Goal: Task Accomplishment & Management: Use online tool/utility

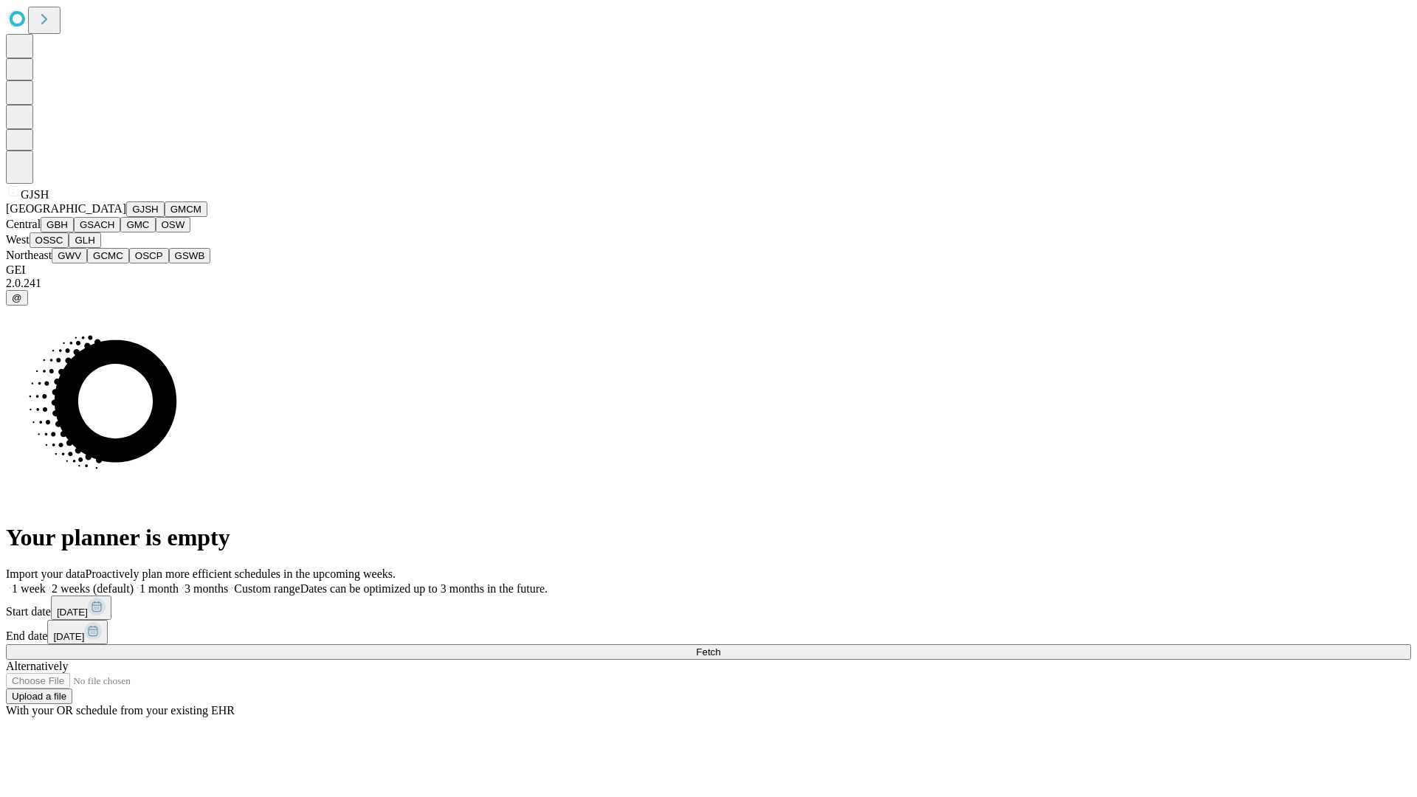
click at [126, 217] on button "GJSH" at bounding box center [145, 208] width 38 height 15
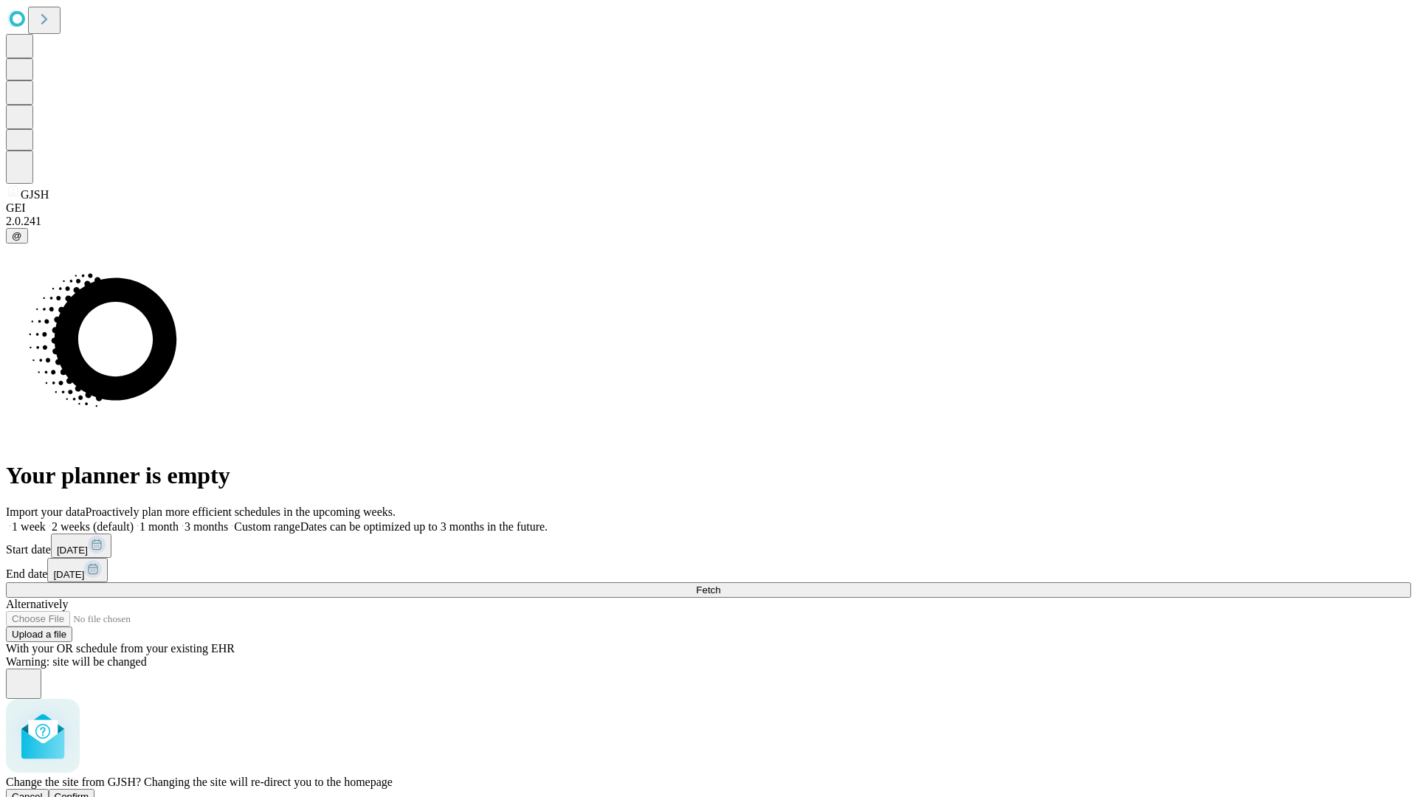
click at [89, 791] on span "Confirm" at bounding box center [72, 796] width 35 height 11
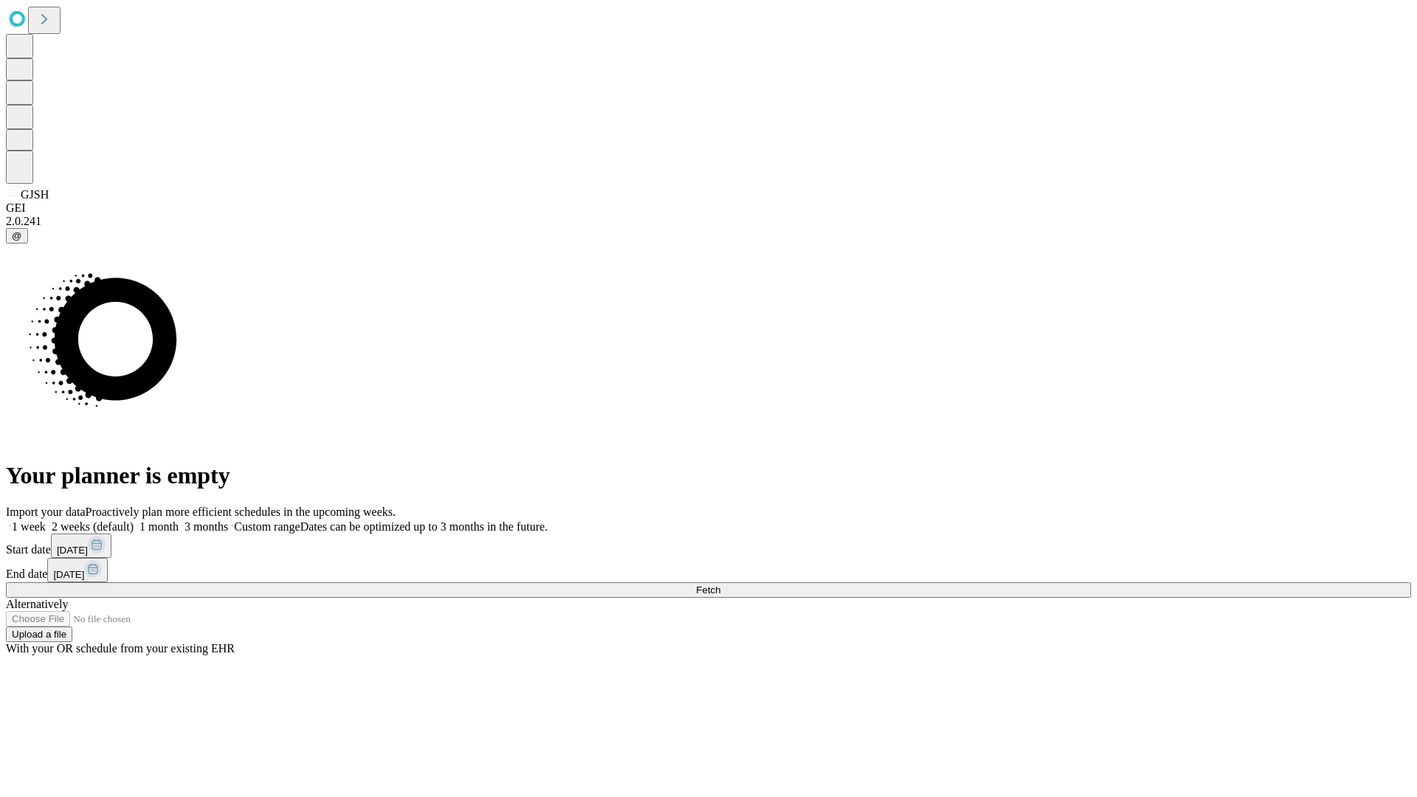
click at [179, 520] on label "1 month" at bounding box center [156, 526] width 45 height 13
click at [720, 584] on span "Fetch" at bounding box center [708, 589] width 24 height 11
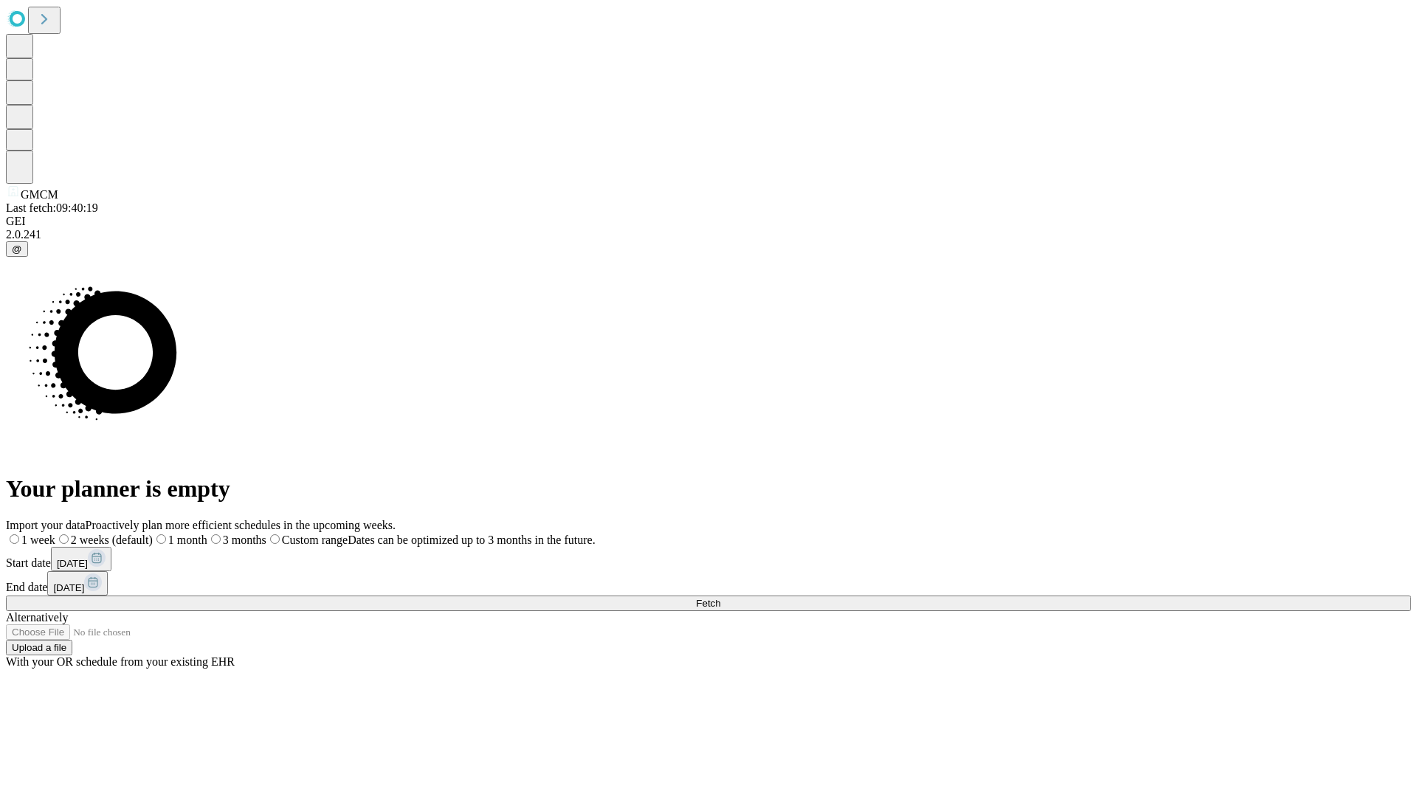
click at [207, 534] on label "1 month" at bounding box center [180, 540] width 55 height 13
click at [720, 598] on span "Fetch" at bounding box center [708, 603] width 24 height 11
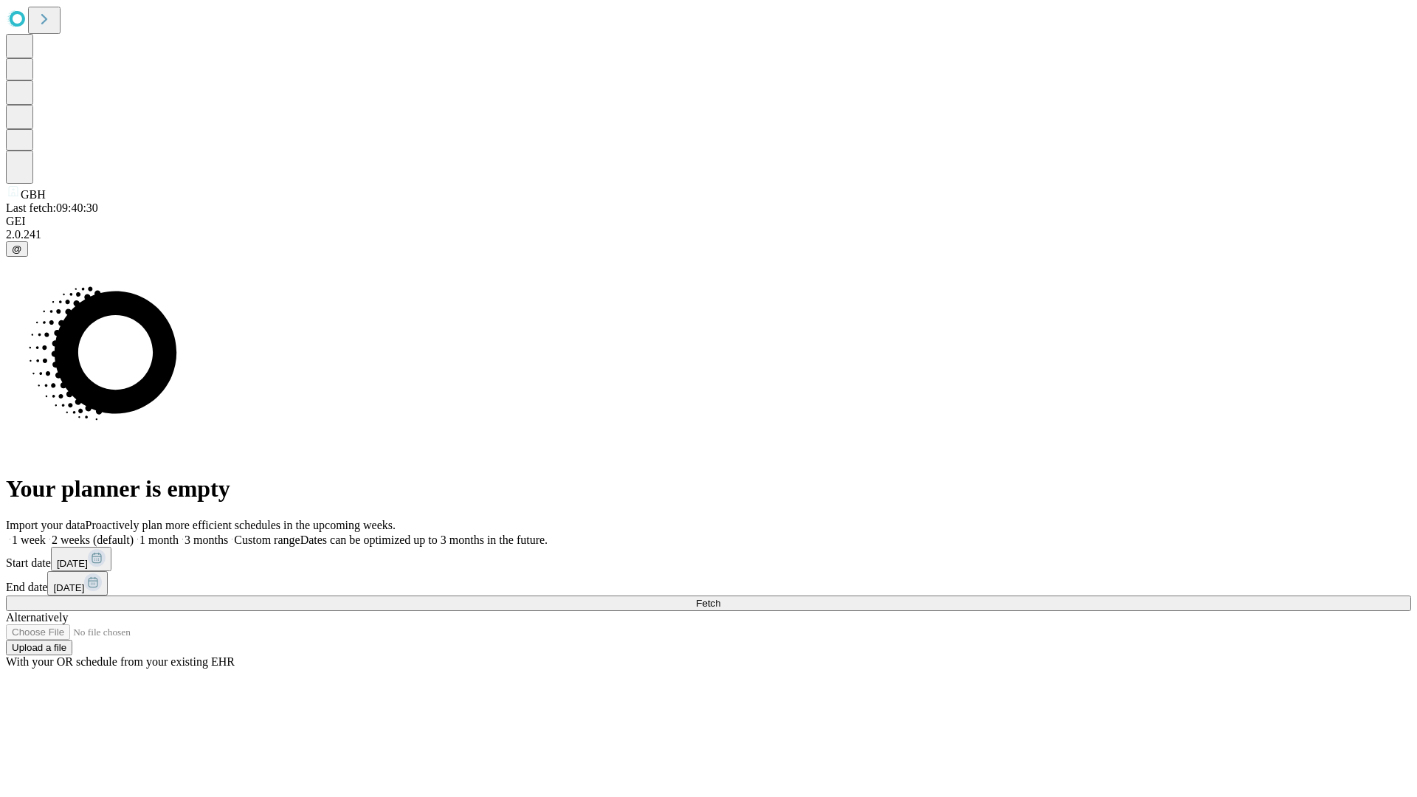
click at [720, 598] on span "Fetch" at bounding box center [708, 603] width 24 height 11
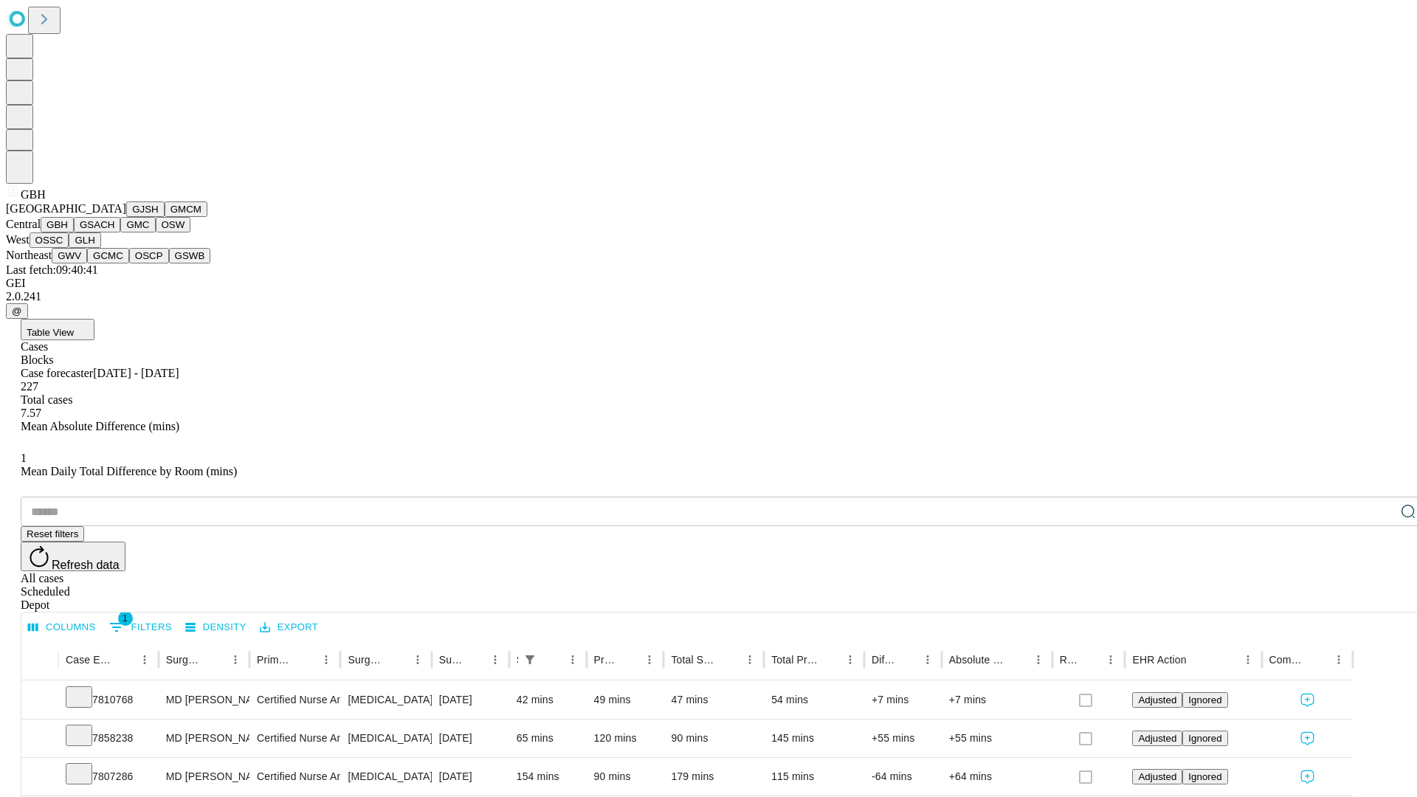
click at [114, 232] on button "GSACH" at bounding box center [97, 224] width 46 height 15
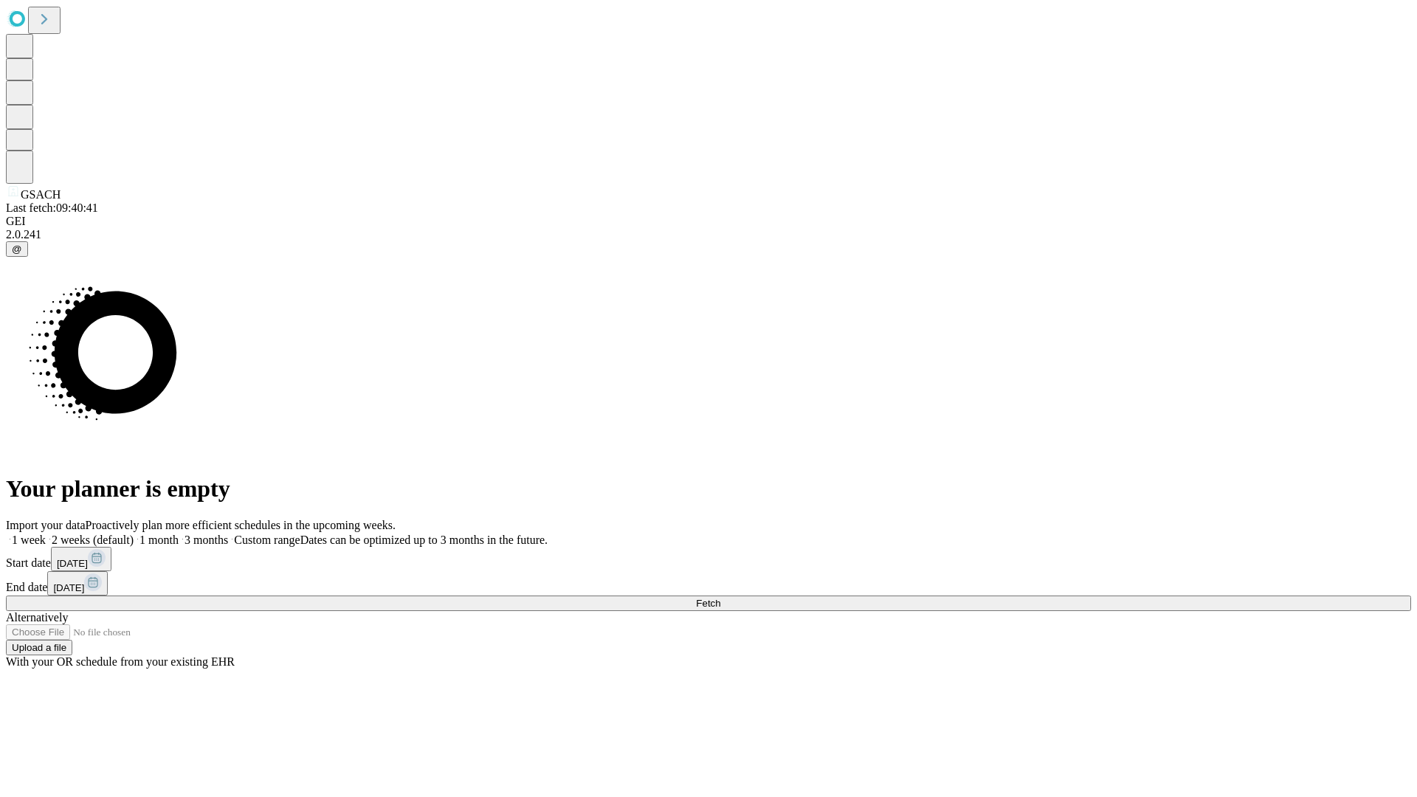
click at [179, 534] on label "1 month" at bounding box center [156, 540] width 45 height 13
click at [720, 598] on span "Fetch" at bounding box center [708, 603] width 24 height 11
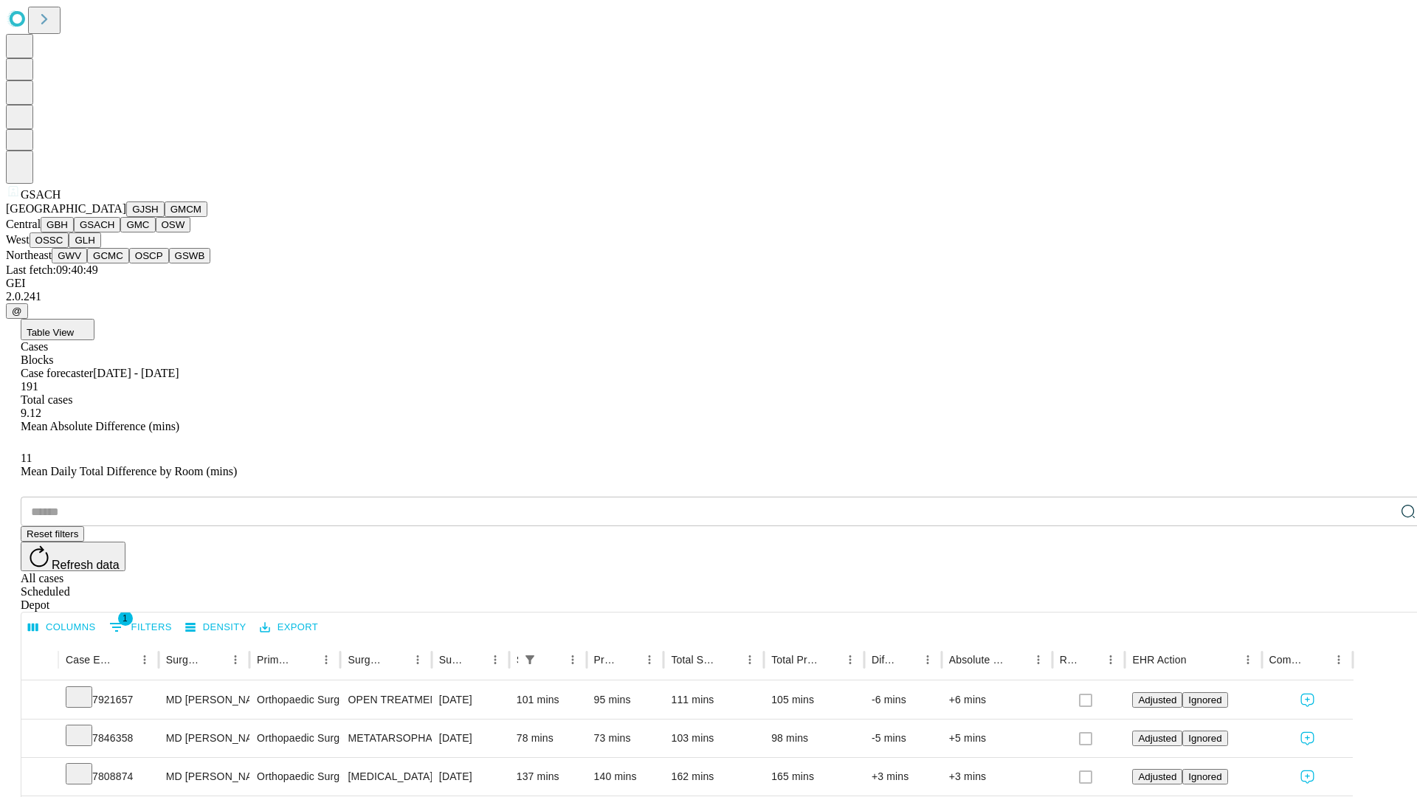
click at [120, 232] on button "GMC" at bounding box center [137, 224] width 35 height 15
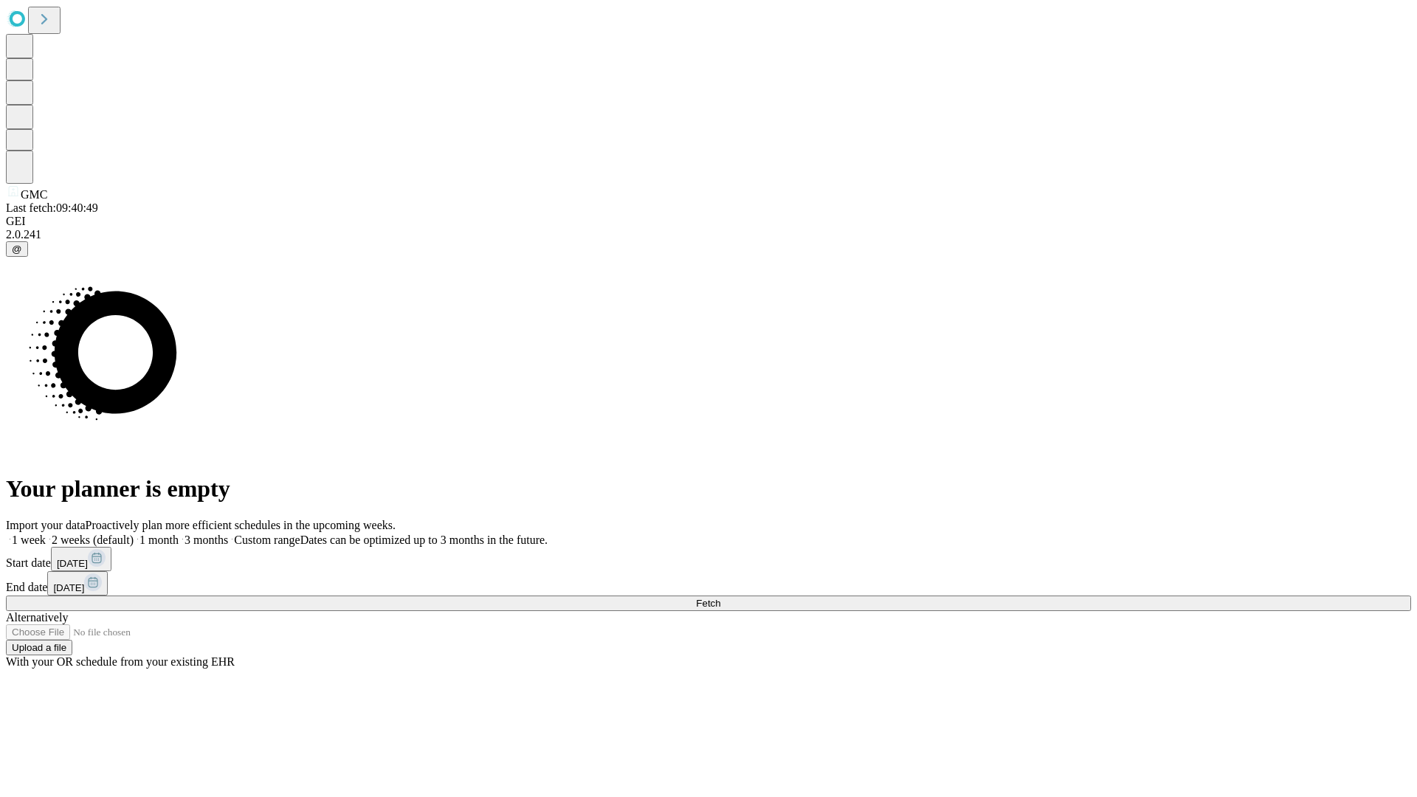
click at [179, 534] on label "1 month" at bounding box center [156, 540] width 45 height 13
click at [720, 598] on span "Fetch" at bounding box center [708, 603] width 24 height 11
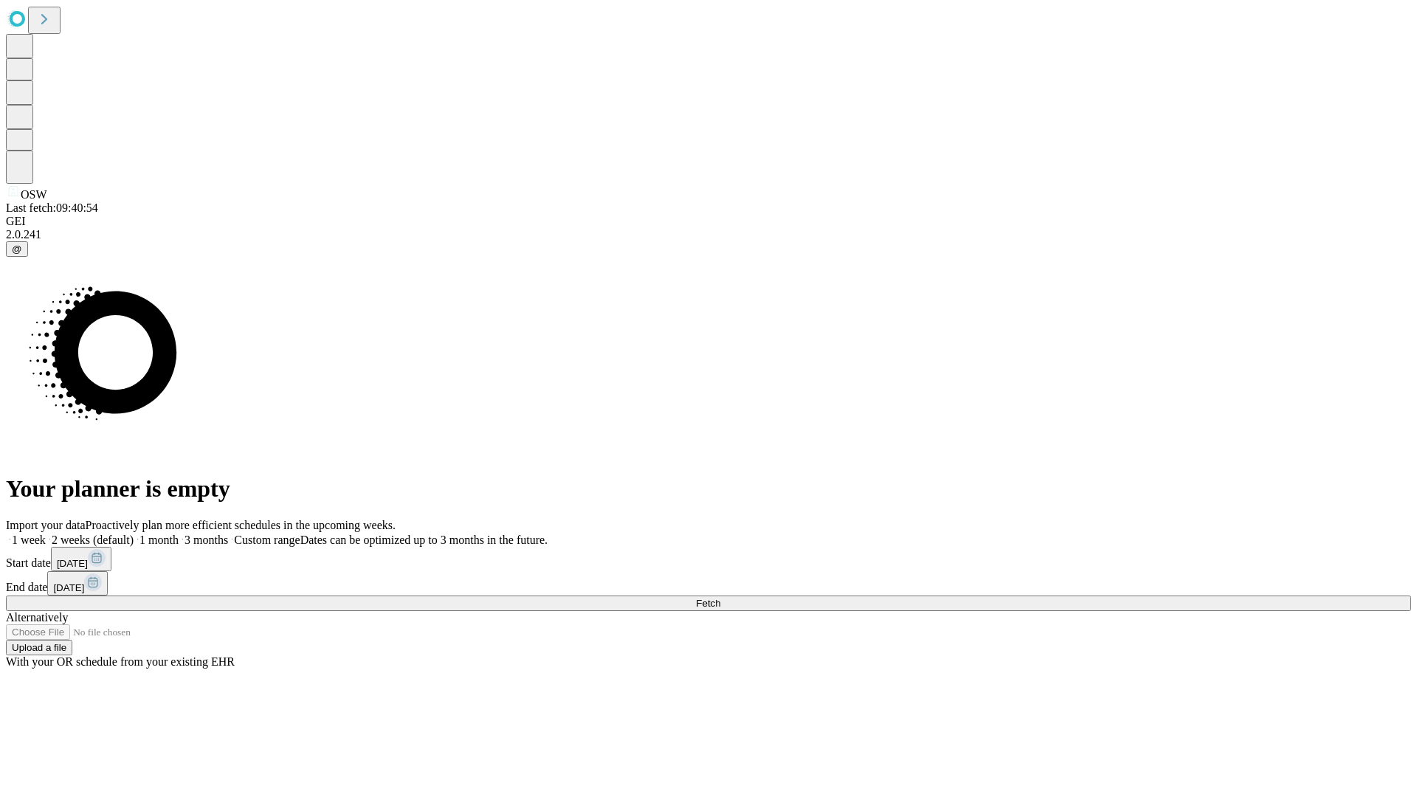
click at [720, 598] on span "Fetch" at bounding box center [708, 603] width 24 height 11
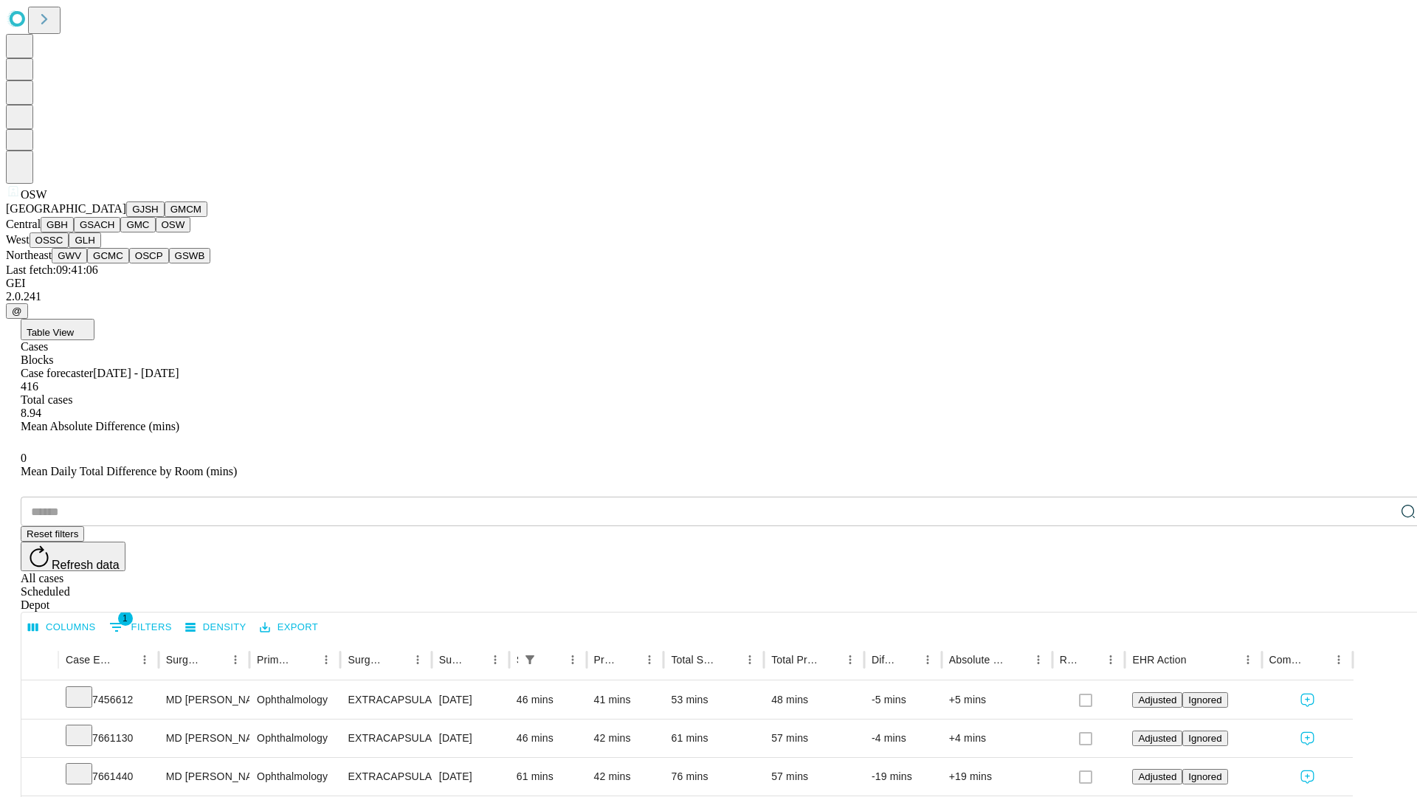
click at [69, 248] on button "OSSC" at bounding box center [50, 239] width 40 height 15
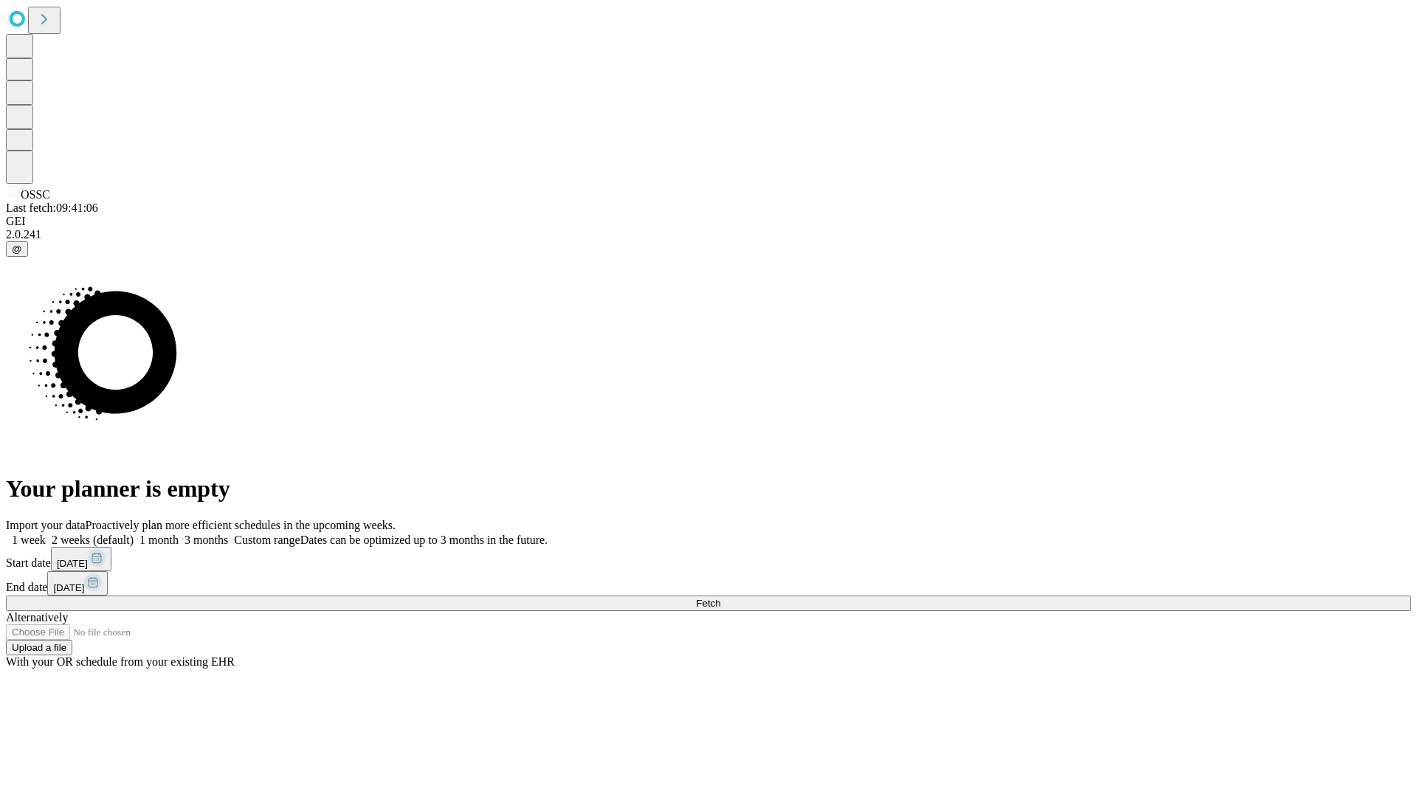
click at [179, 534] on label "1 month" at bounding box center [156, 540] width 45 height 13
click at [720, 598] on span "Fetch" at bounding box center [708, 603] width 24 height 11
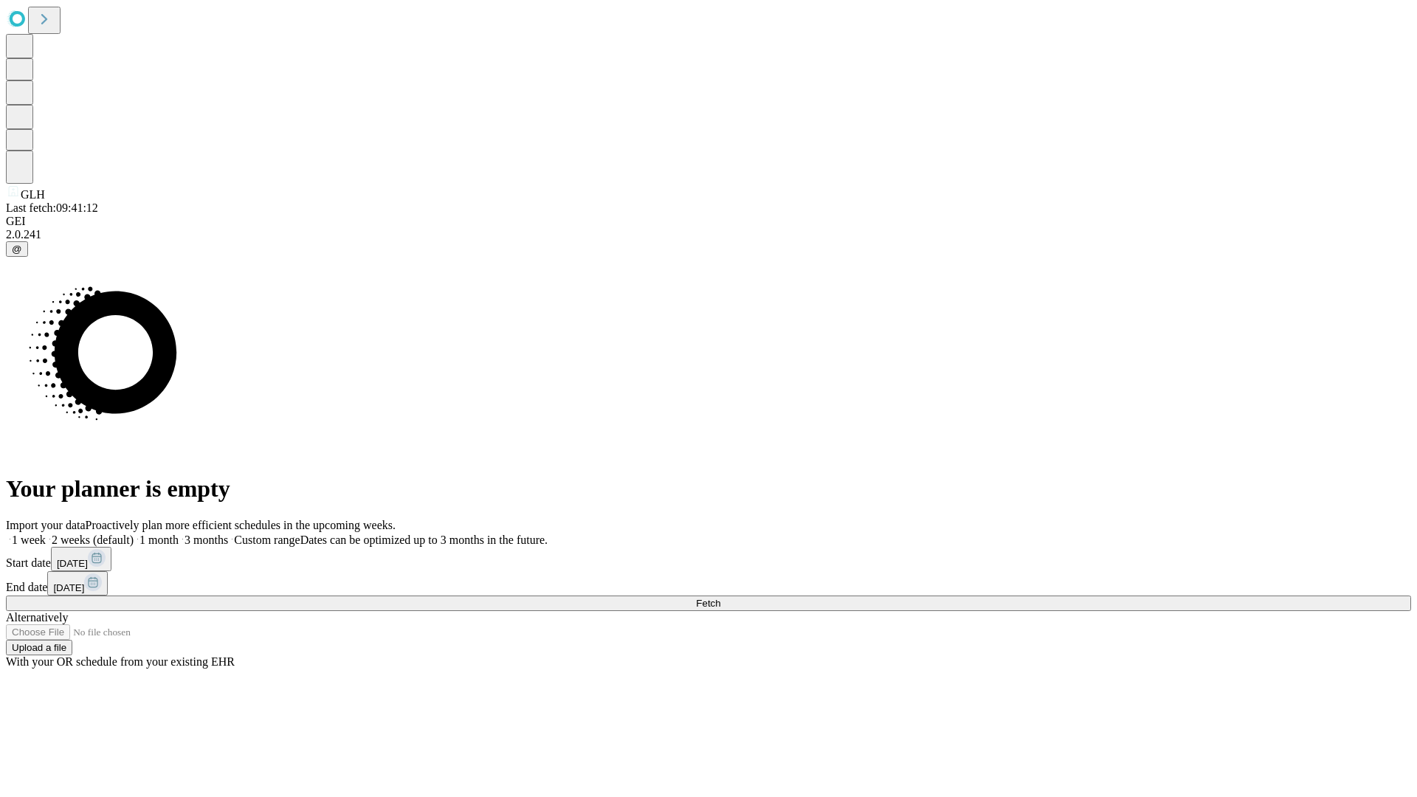
click at [179, 534] on label "1 month" at bounding box center [156, 540] width 45 height 13
click at [720, 598] on span "Fetch" at bounding box center [708, 603] width 24 height 11
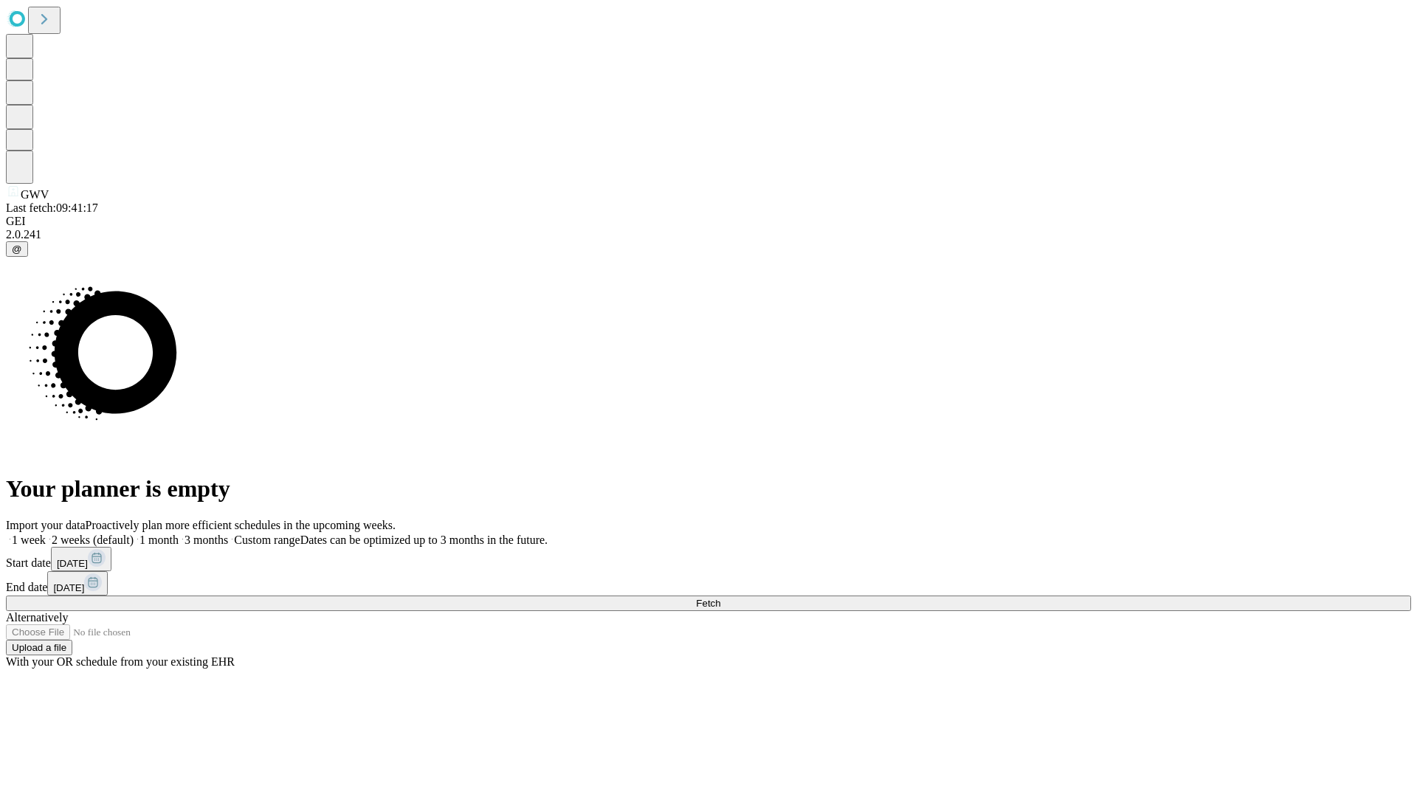
click at [179, 534] on label "1 month" at bounding box center [156, 540] width 45 height 13
click at [720, 598] on span "Fetch" at bounding box center [708, 603] width 24 height 11
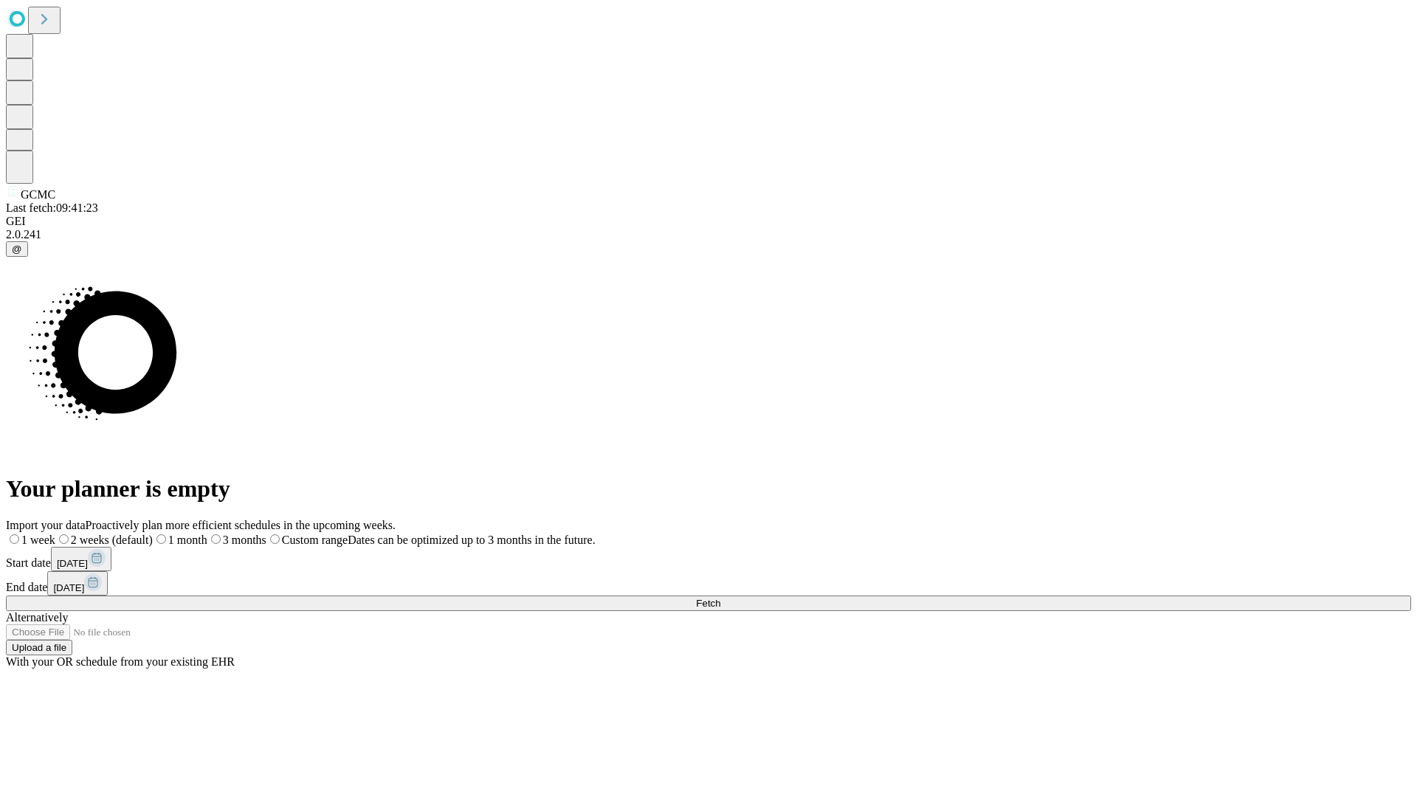
click at [207, 534] on label "1 month" at bounding box center [180, 540] width 55 height 13
click at [720, 598] on span "Fetch" at bounding box center [708, 603] width 24 height 11
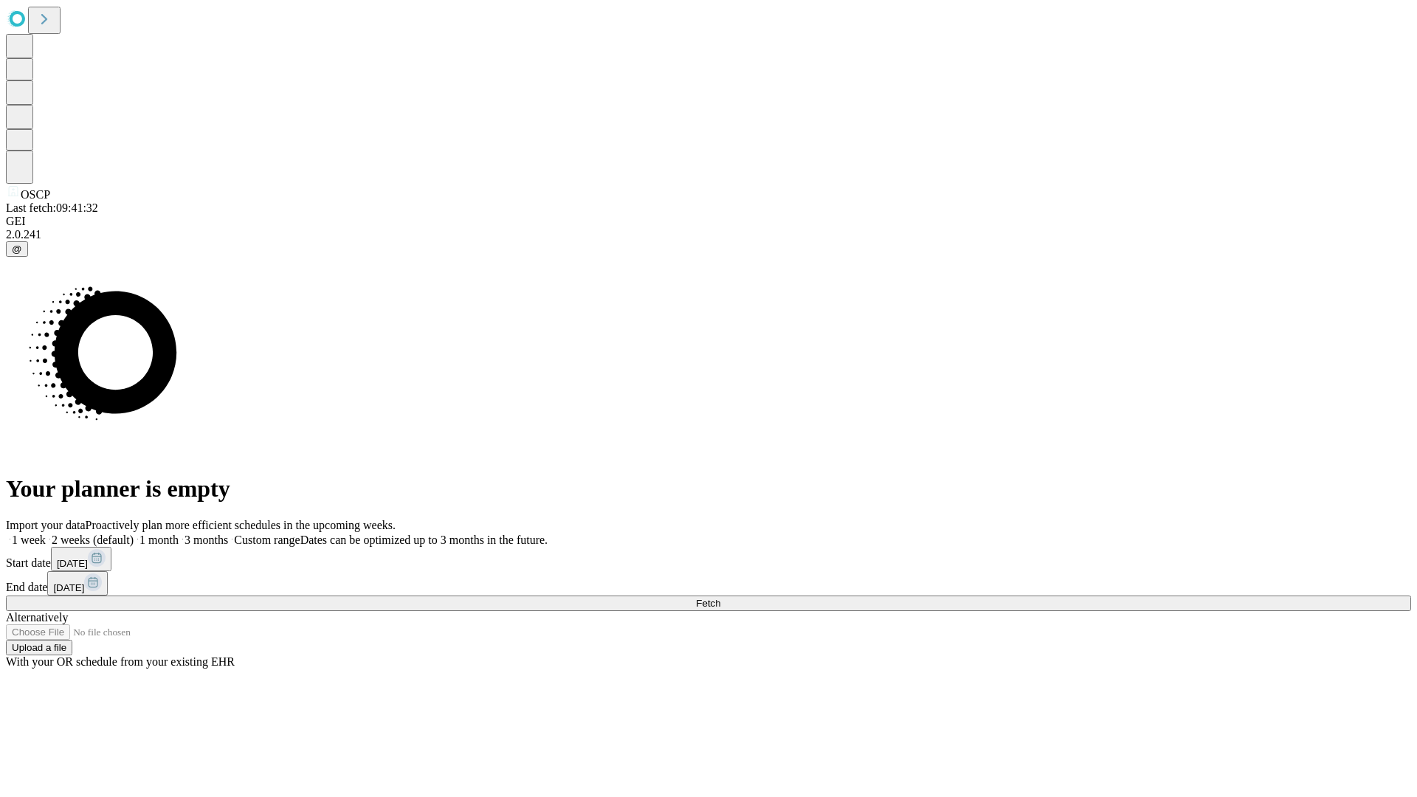
click at [179, 534] on label "1 month" at bounding box center [156, 540] width 45 height 13
click at [720, 598] on span "Fetch" at bounding box center [708, 603] width 24 height 11
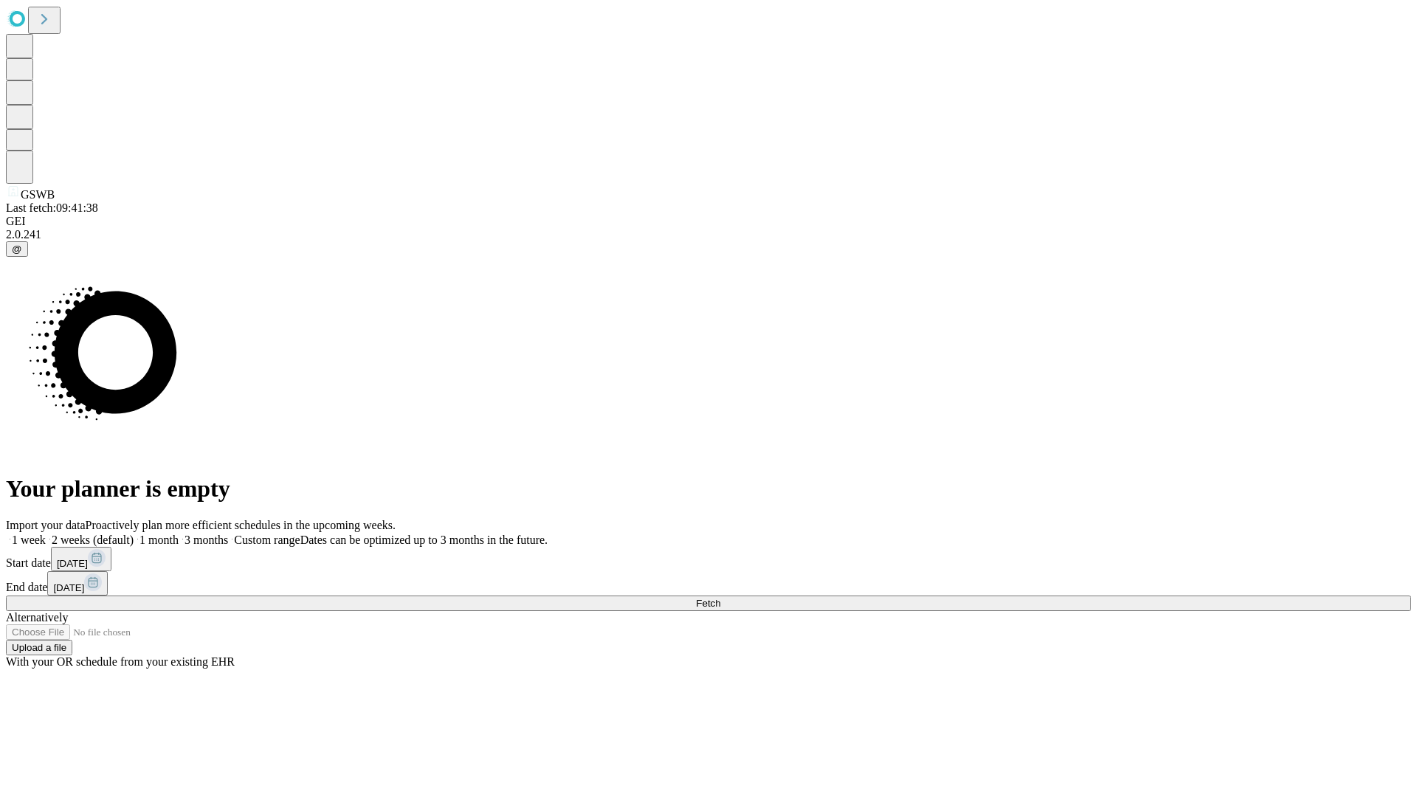
click at [179, 534] on label "1 month" at bounding box center [156, 540] width 45 height 13
click at [720, 598] on span "Fetch" at bounding box center [708, 603] width 24 height 11
